Goal: Task Accomplishment & Management: Manage account settings

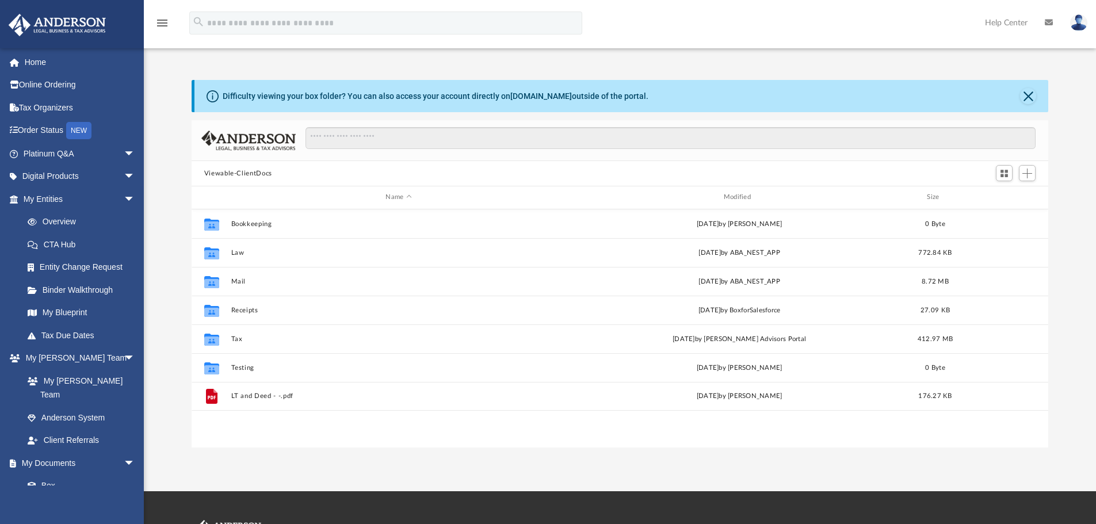
scroll to position [253, 848]
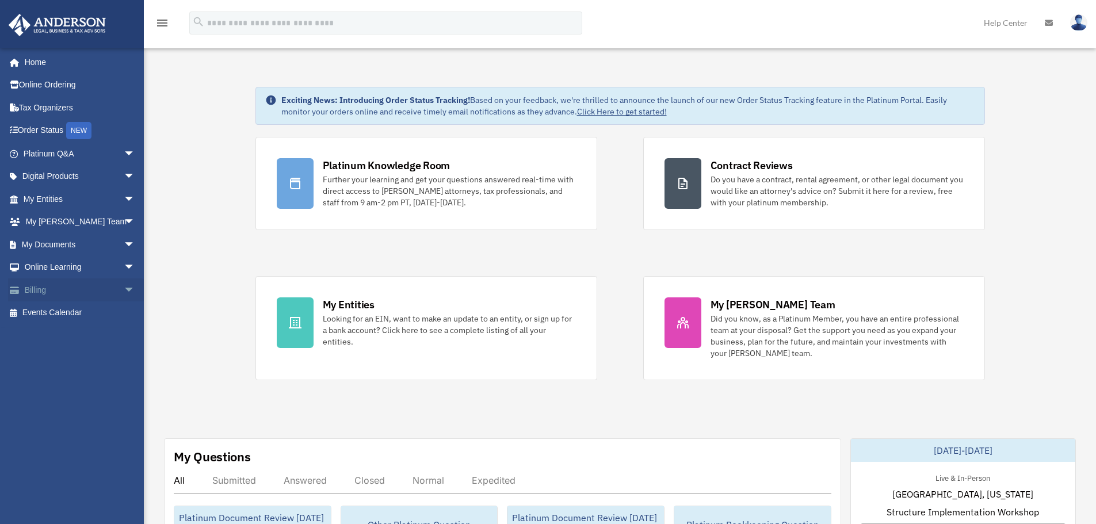
click at [56, 290] on link "Billing arrow_drop_down" at bounding box center [80, 289] width 144 height 23
click at [124, 286] on span "arrow_drop_down" at bounding box center [135, 290] width 23 height 24
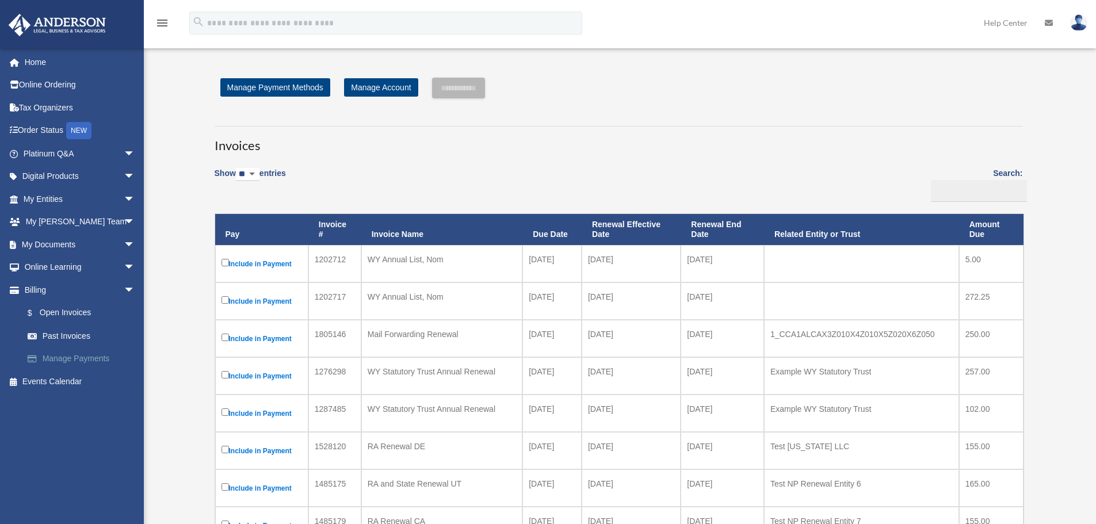
click at [81, 358] on link "Manage Payments" at bounding box center [84, 358] width 136 height 23
